Goal: Task Accomplishment & Management: Complete application form

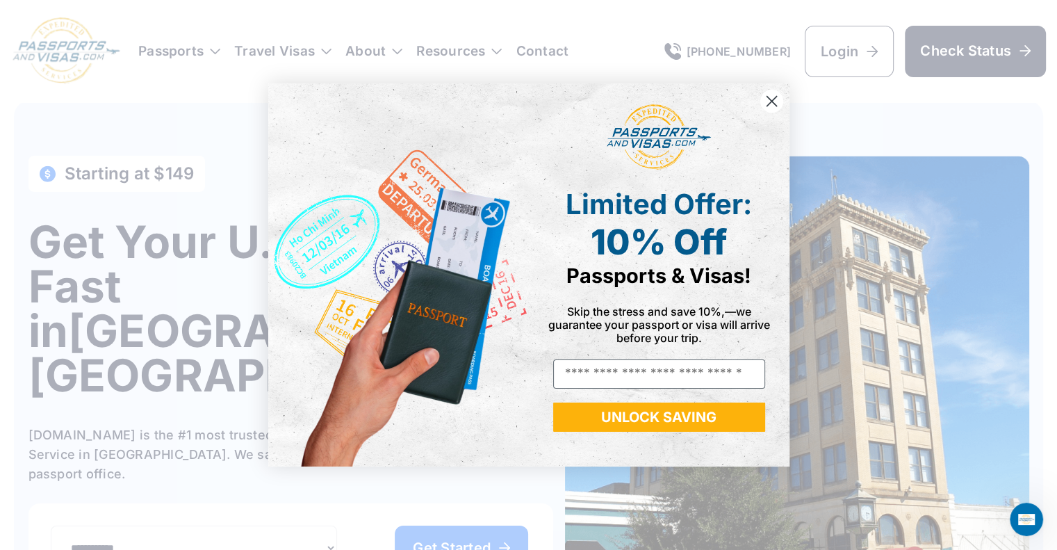
click at [771, 97] on circle "Close dialog" at bounding box center [770, 101] width 23 height 23
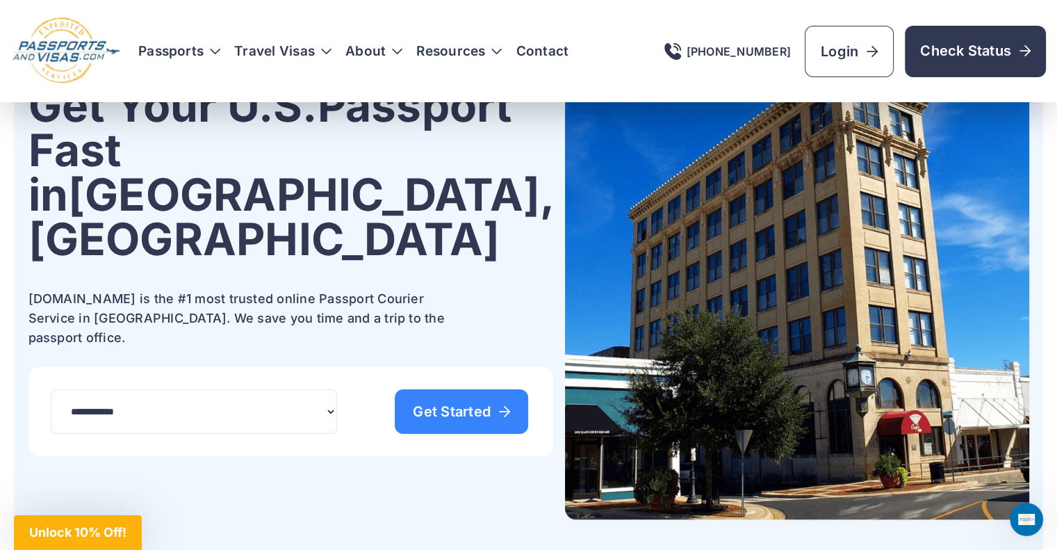
scroll to position [110, 0]
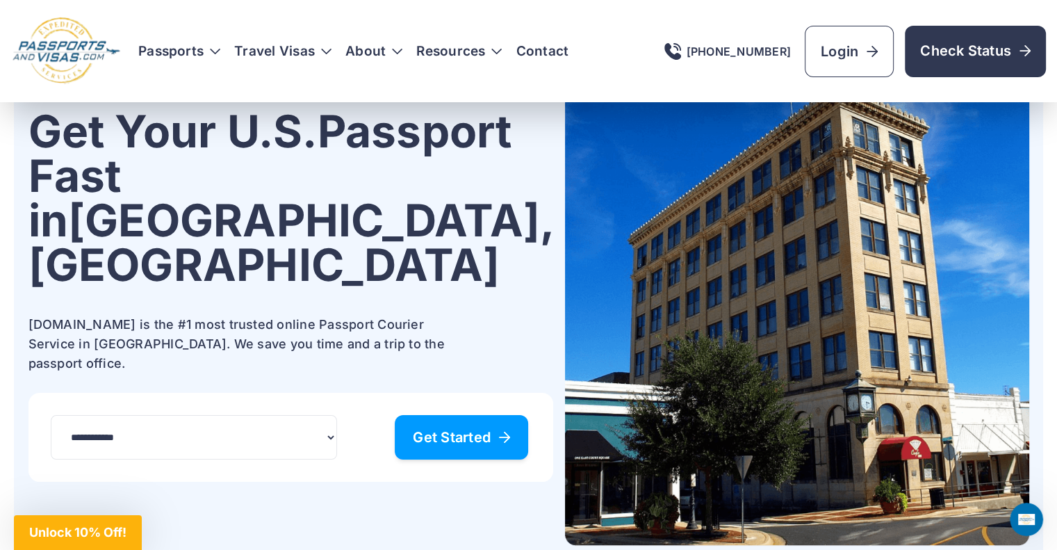
click at [429, 430] on span "Get Started" at bounding box center [461, 437] width 97 height 14
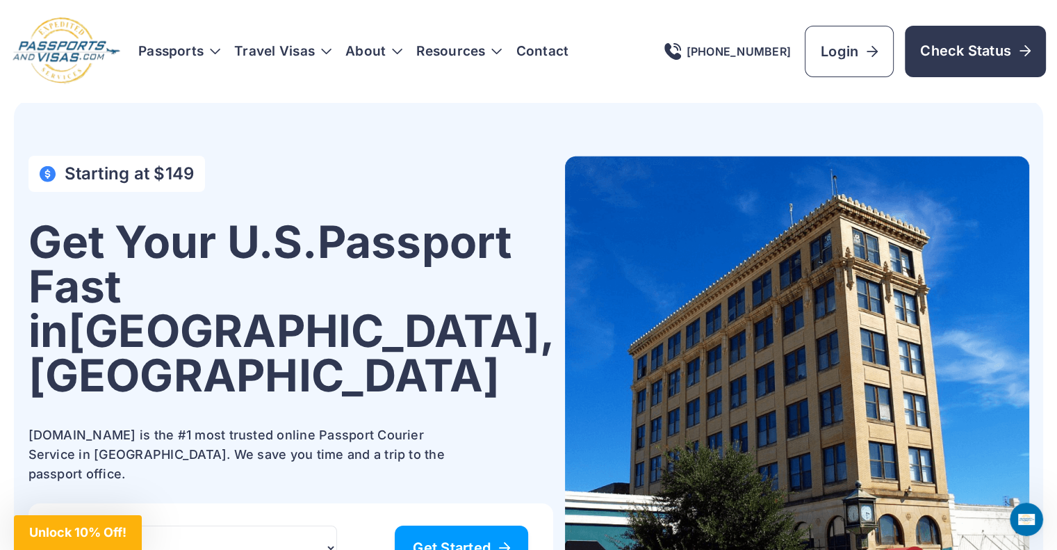
click at [441, 525] on link "Get Started" at bounding box center [461, 547] width 133 height 44
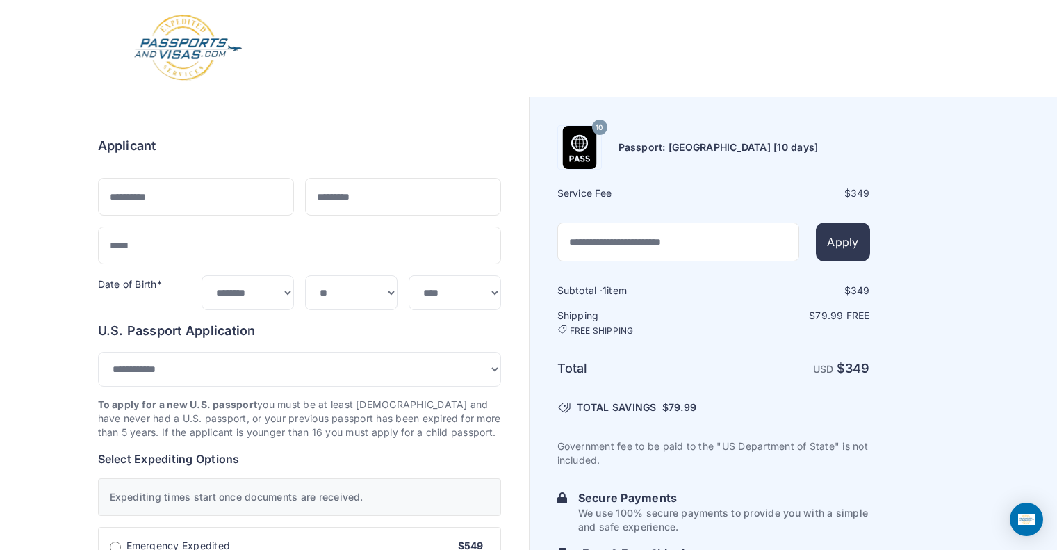
select select "***"
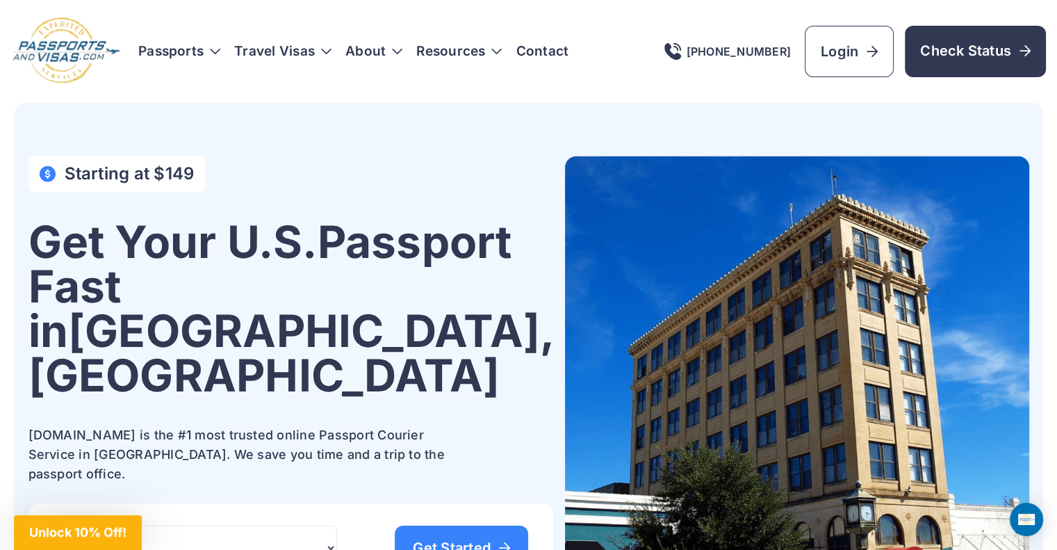
scroll to position [110, 0]
